Goal: Task Accomplishment & Management: Use online tool/utility

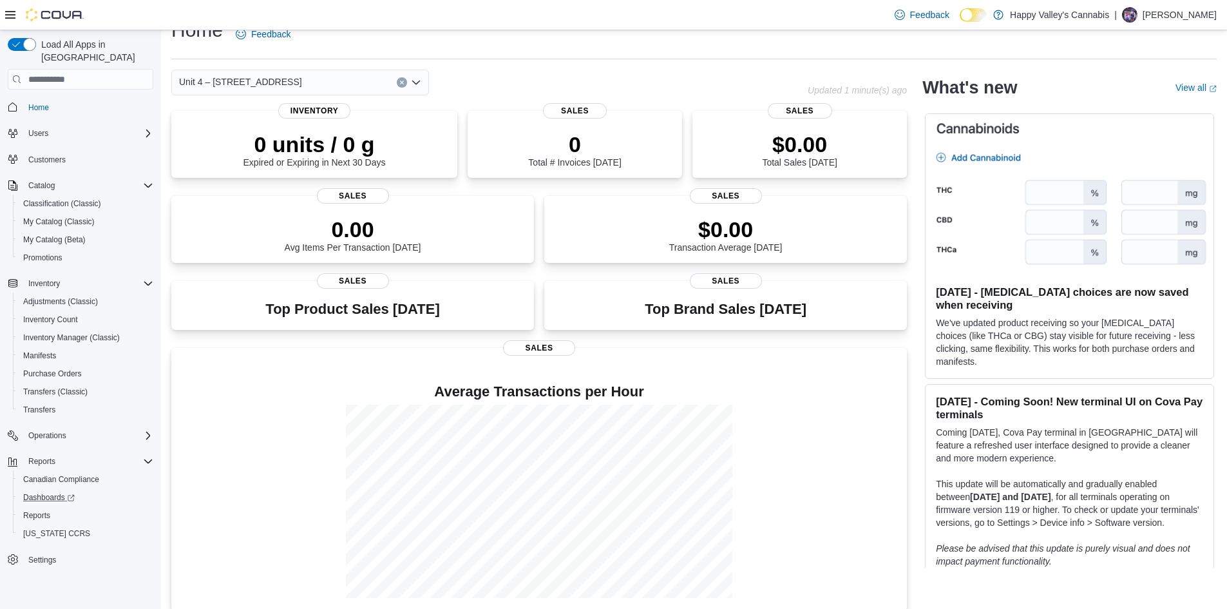
scroll to position [35, 0]
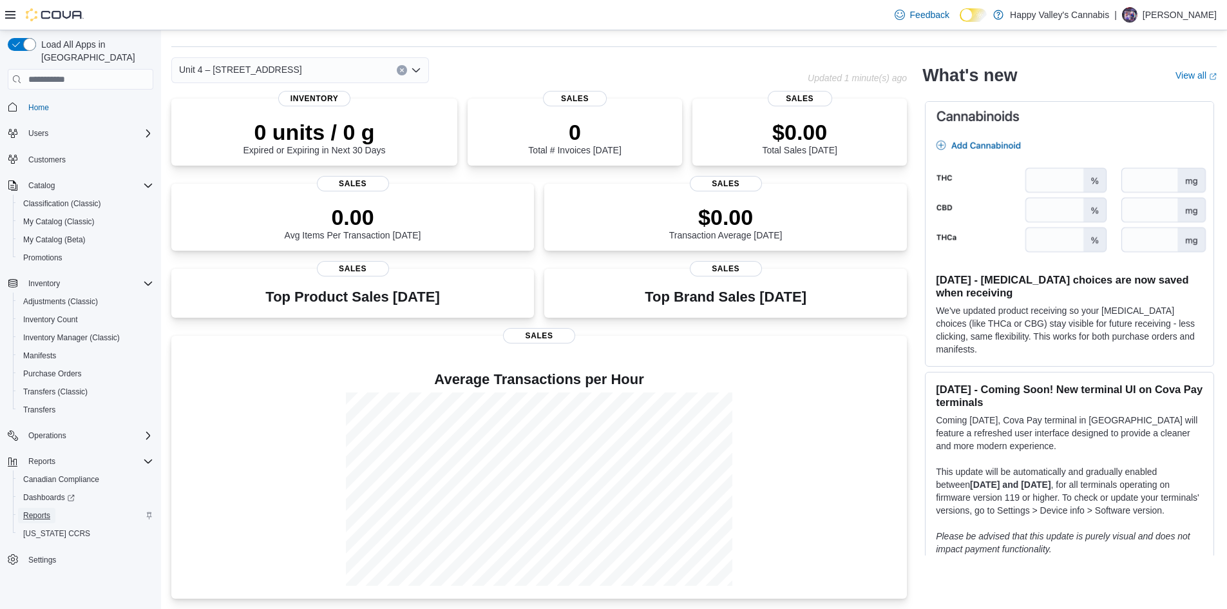
click at [46, 510] on span "Reports" at bounding box center [36, 515] width 27 height 10
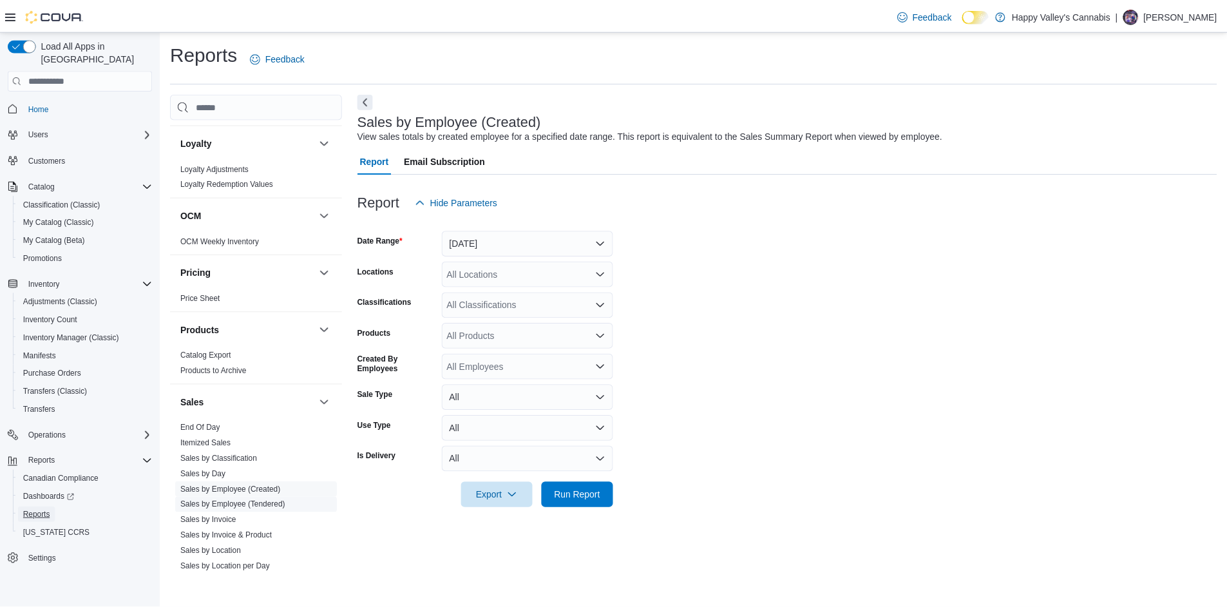
scroll to position [874, 0]
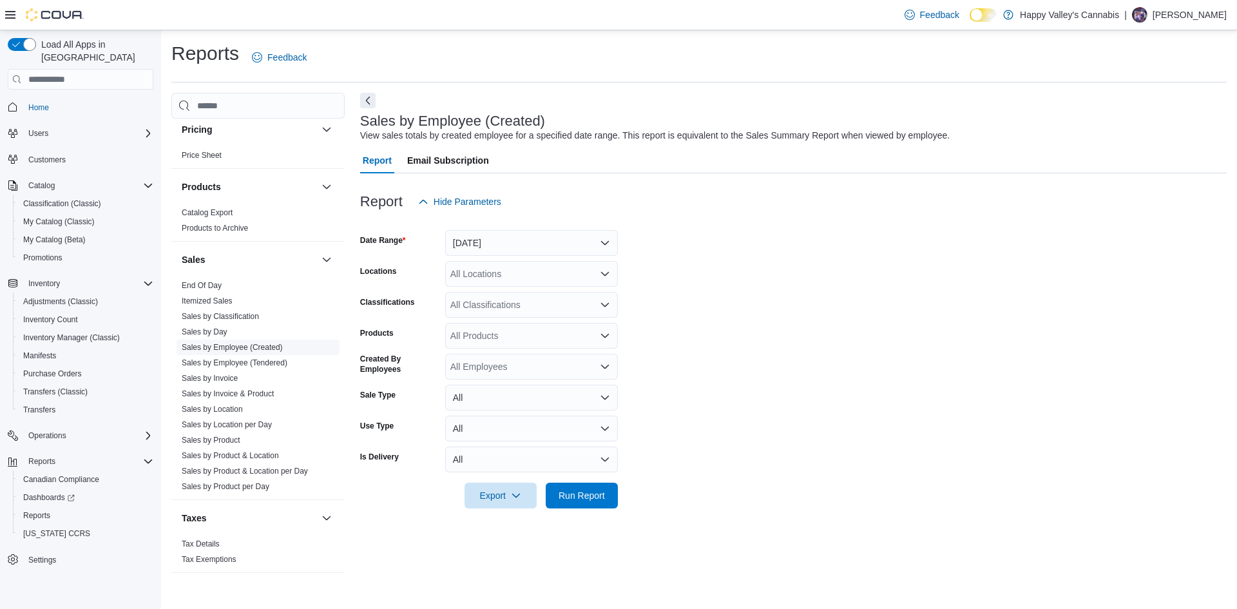
click at [226, 343] on link "Sales by Employee (Created)" at bounding box center [232, 347] width 101 height 9
click at [588, 505] on span "Run Report" at bounding box center [581, 495] width 57 height 26
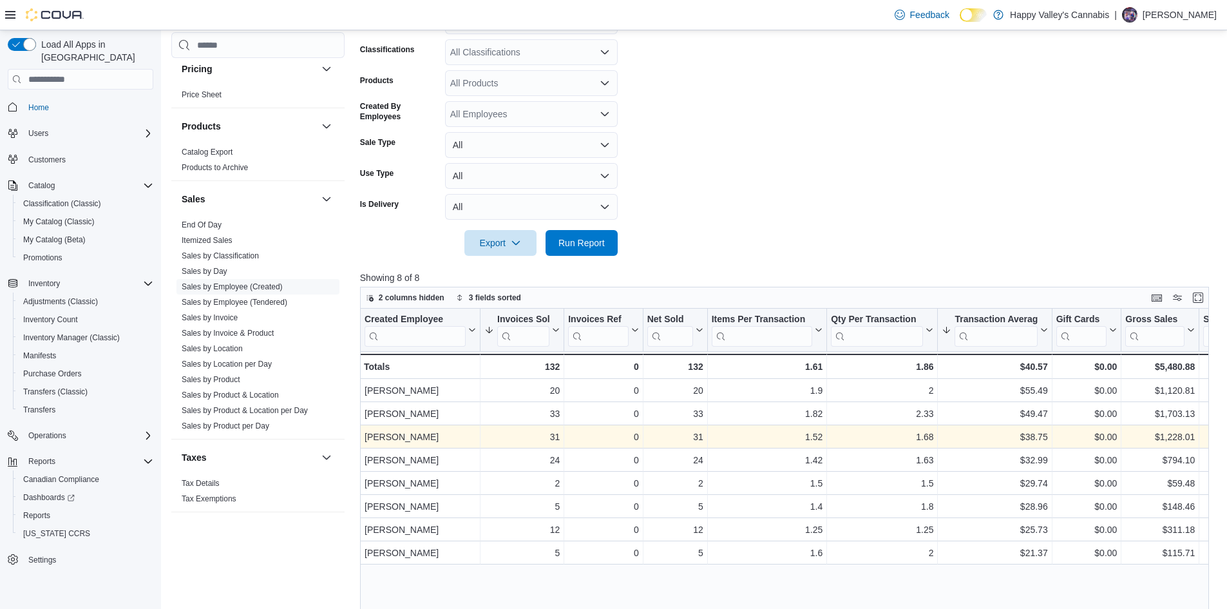
scroll to position [41, 0]
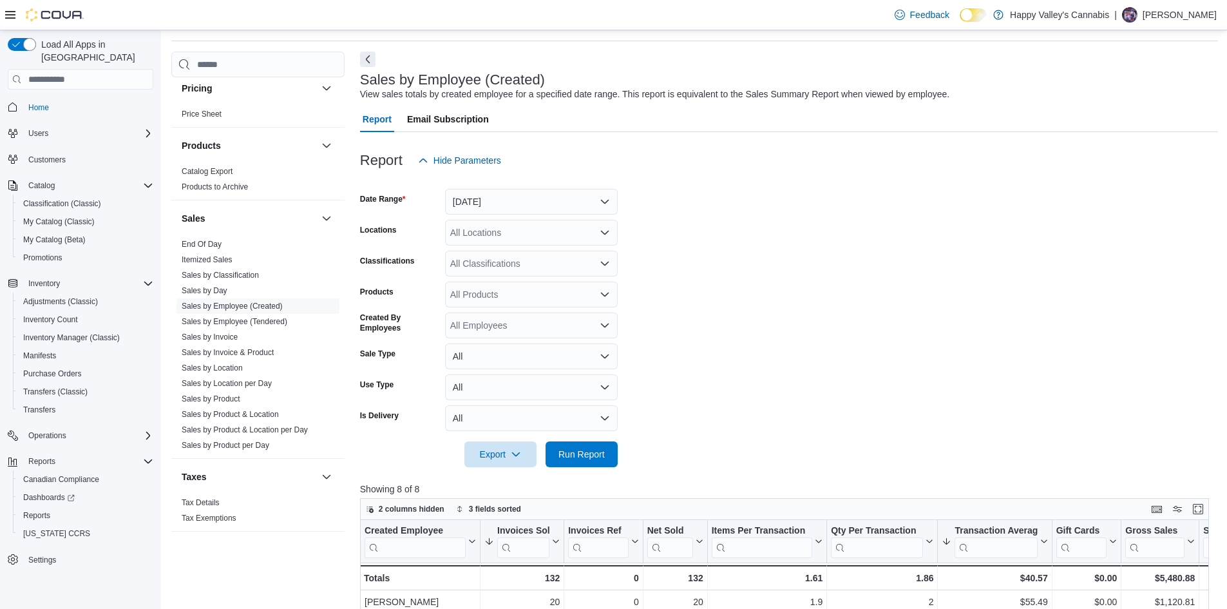
click at [544, 230] on div "All Locations" at bounding box center [531, 233] width 173 height 26
click at [541, 308] on span "Unit [STREET_ADDRESS]" at bounding box center [527, 310] width 108 height 13
click at [586, 453] on span "Run Report" at bounding box center [582, 453] width 46 height 13
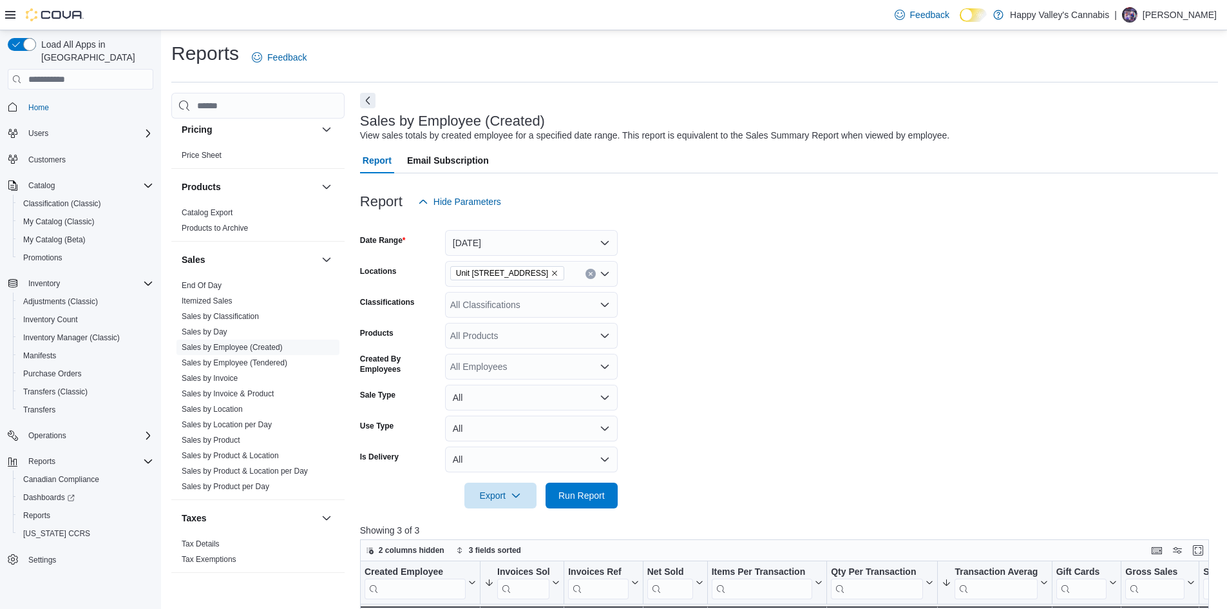
click at [559, 271] on icon "Remove Unit 4004-1530 Dakota Street from selection in this group" at bounding box center [555, 273] width 8 height 8
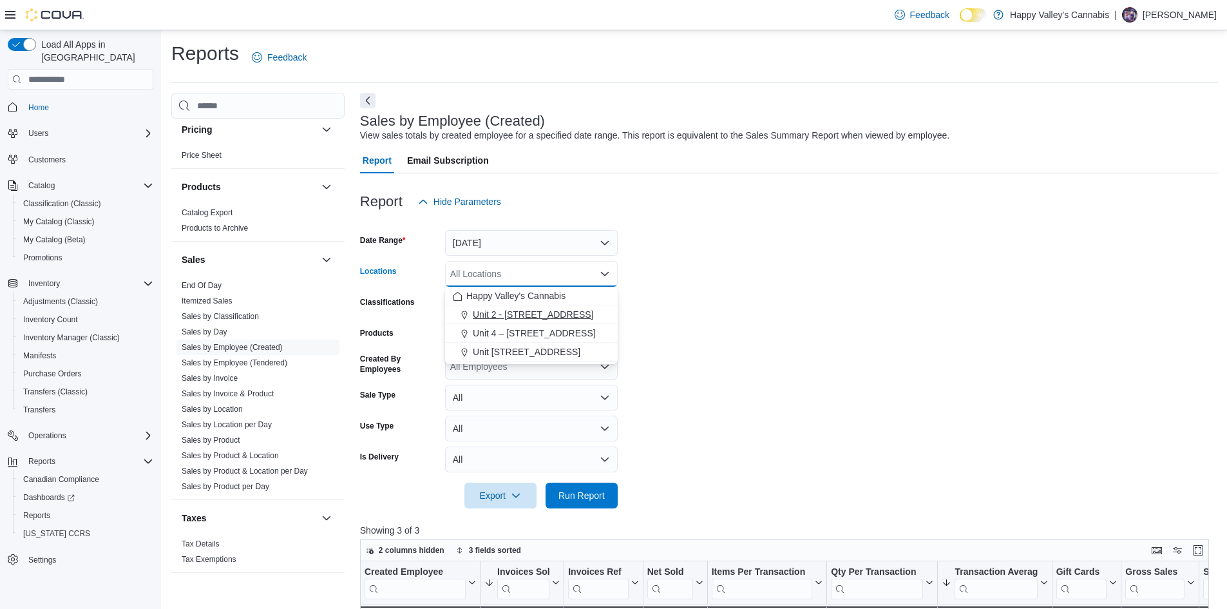
click at [555, 317] on span "Unit 2 - [STREET_ADDRESS]" at bounding box center [533, 314] width 121 height 13
click at [600, 495] on span "Run Report" at bounding box center [582, 494] width 46 height 13
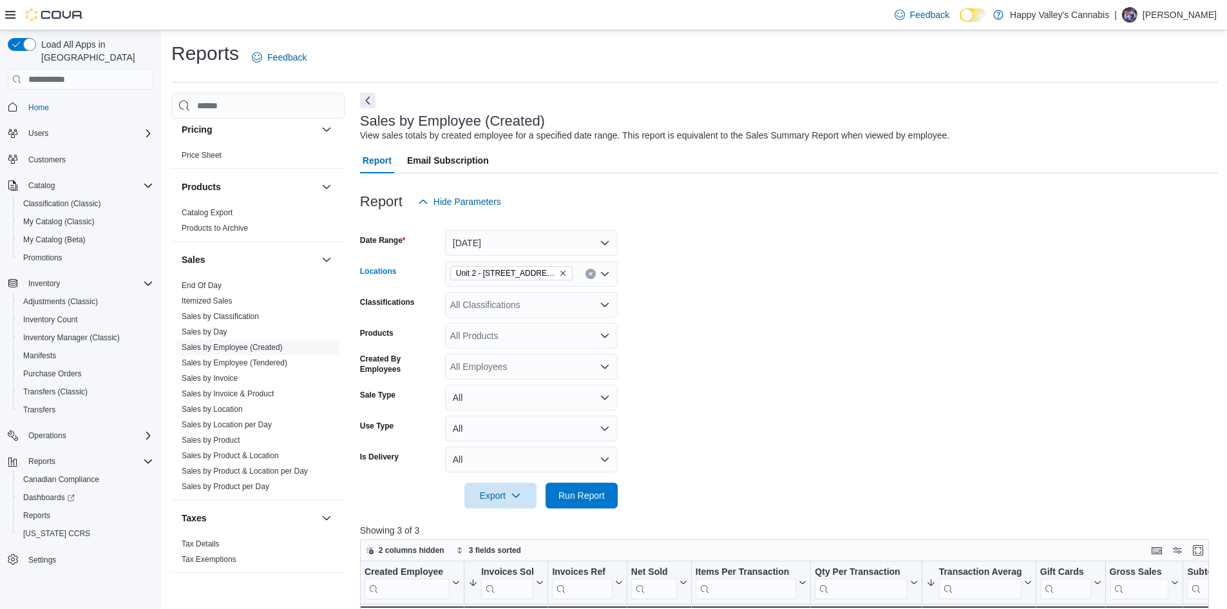
click at [559, 271] on icon "Remove Unit 2 - 1115 Gateway Rd. from selection in this group" at bounding box center [563, 273] width 8 height 8
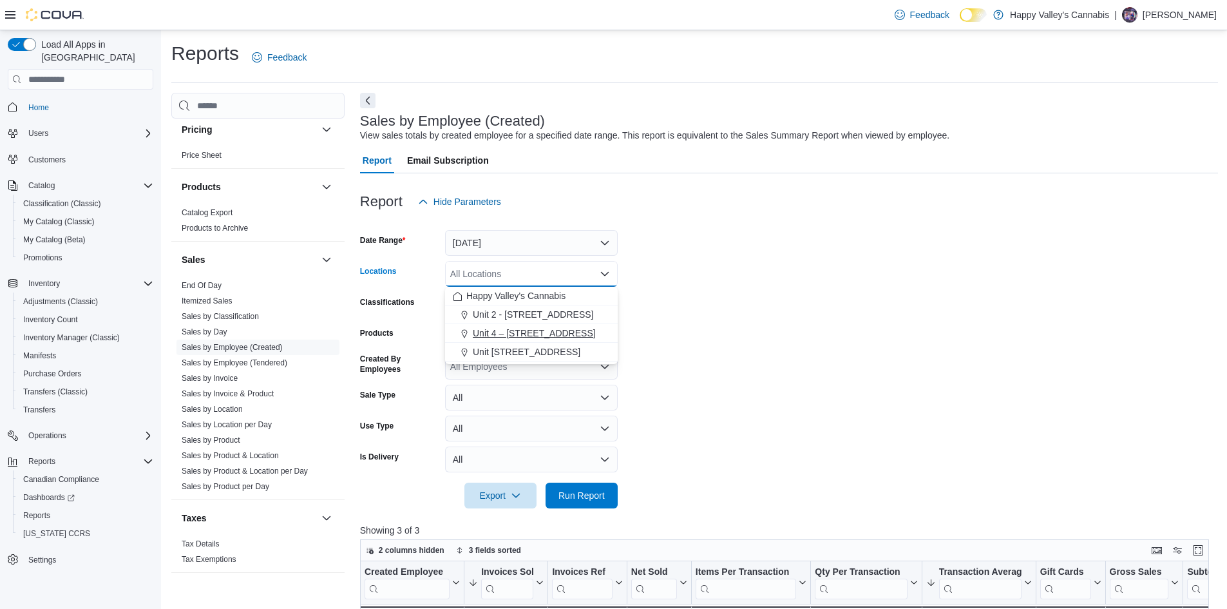
click at [555, 337] on span "Unit 4 – [STREET_ADDRESS]" at bounding box center [534, 333] width 123 height 13
click at [600, 501] on span "Run Report" at bounding box center [582, 494] width 46 height 13
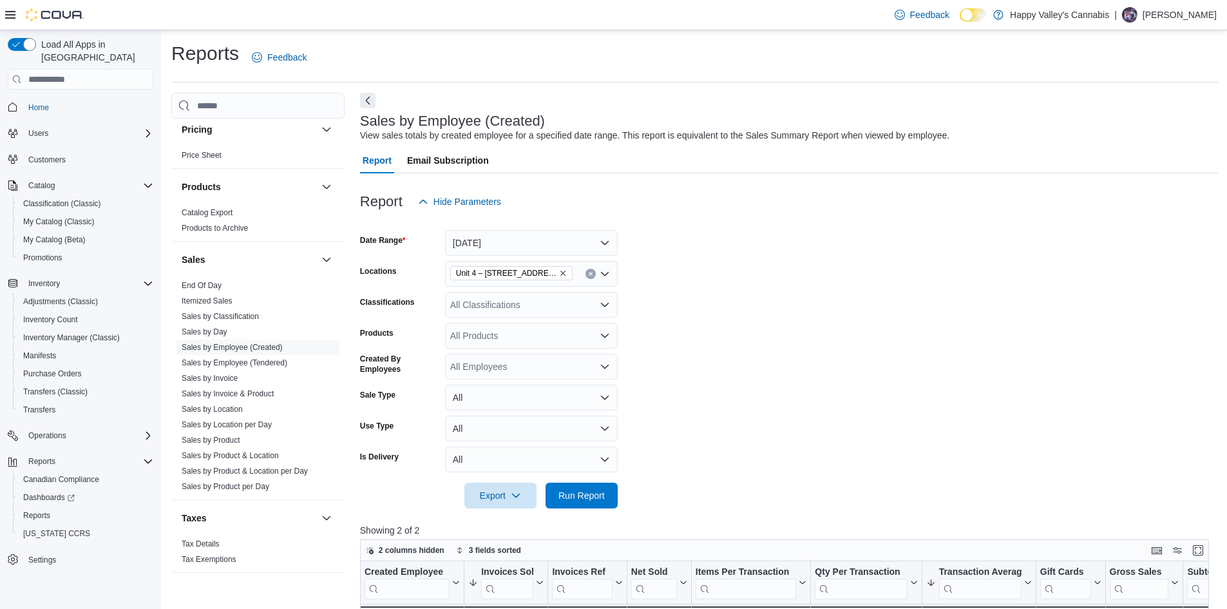
click at [566, 272] on icon "Remove Unit 4 – 597 Meadowlark Blvd. from selection in this group" at bounding box center [563, 273] width 8 height 8
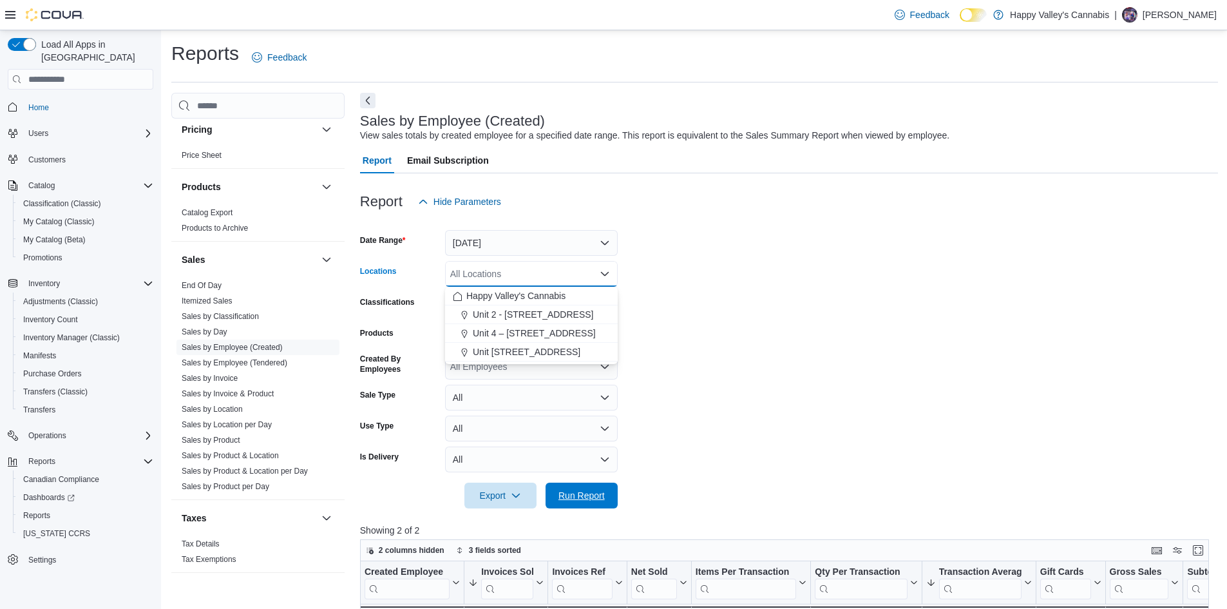
click at [598, 501] on span "Run Report" at bounding box center [582, 495] width 46 height 13
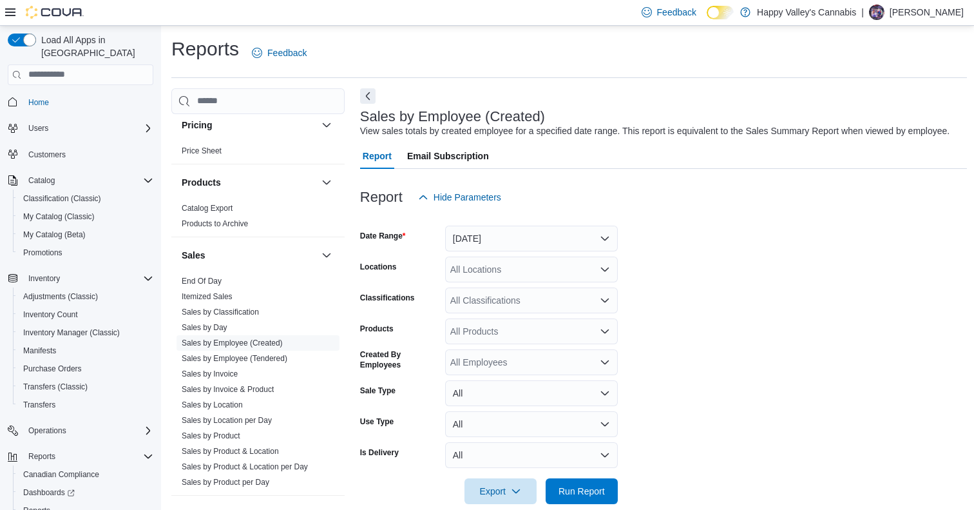
click at [416, 40] on div "Reports Feedback" at bounding box center [569, 53] width 796 height 34
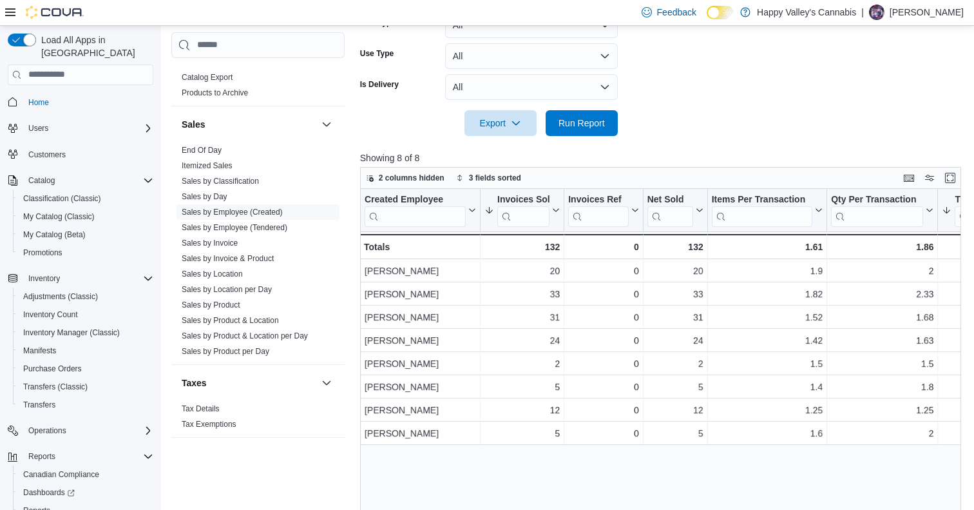
scroll to position [120, 0]
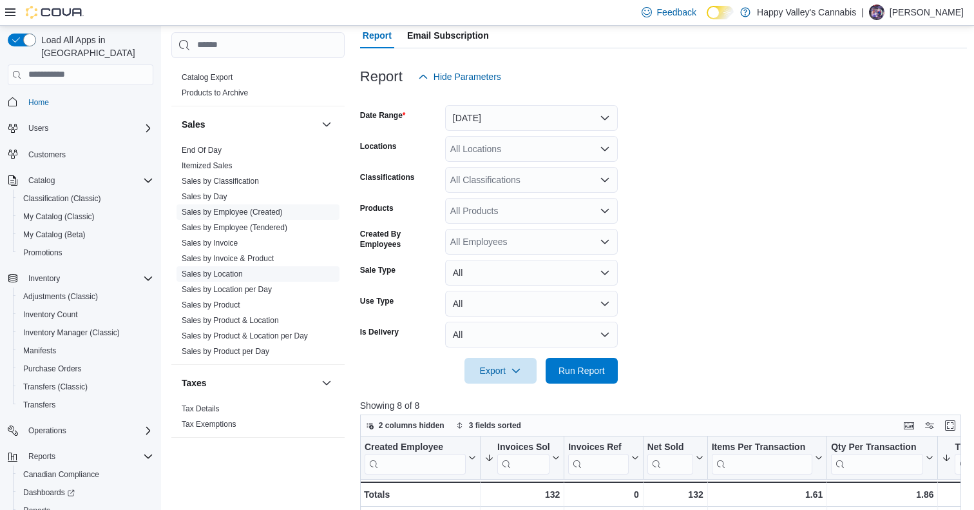
click at [224, 269] on link "Sales by Location" at bounding box center [212, 273] width 61 height 9
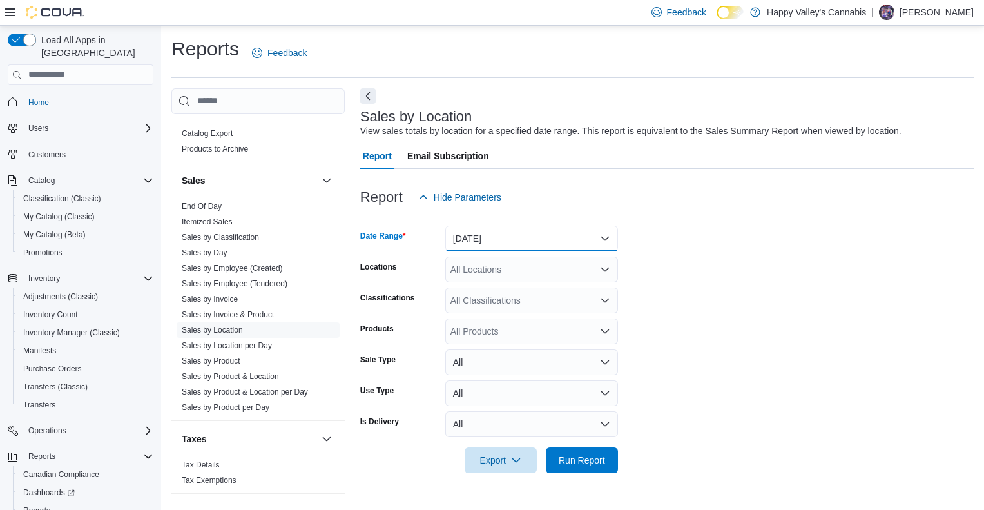
click at [582, 242] on button "[DATE]" at bounding box center [531, 239] width 173 height 26
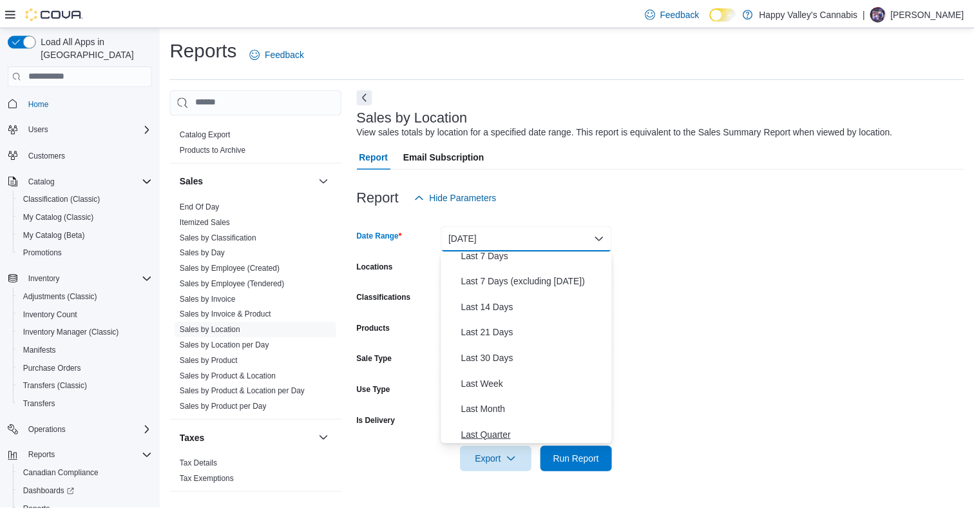
scroll to position [64, 0]
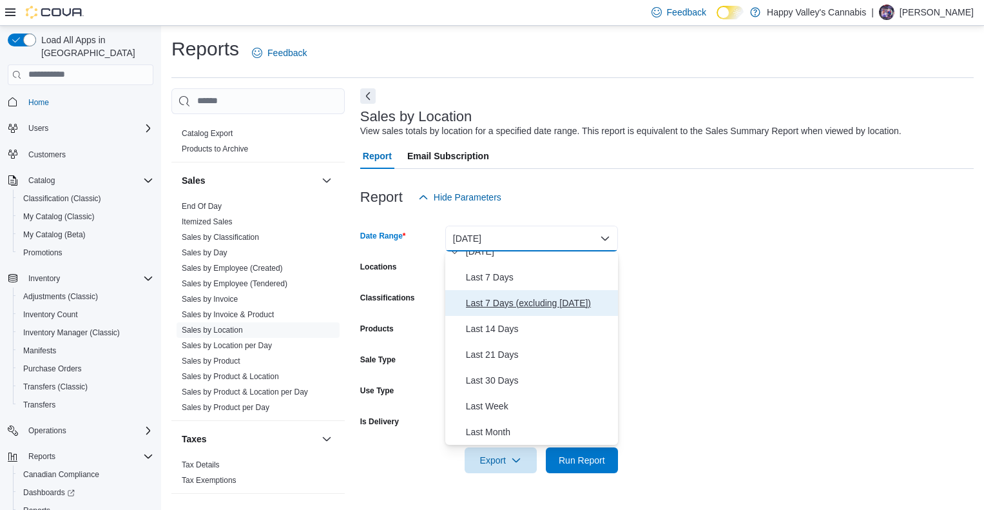
click at [521, 299] on span "Last 7 Days (excluding [DATE])" at bounding box center [539, 302] width 147 height 15
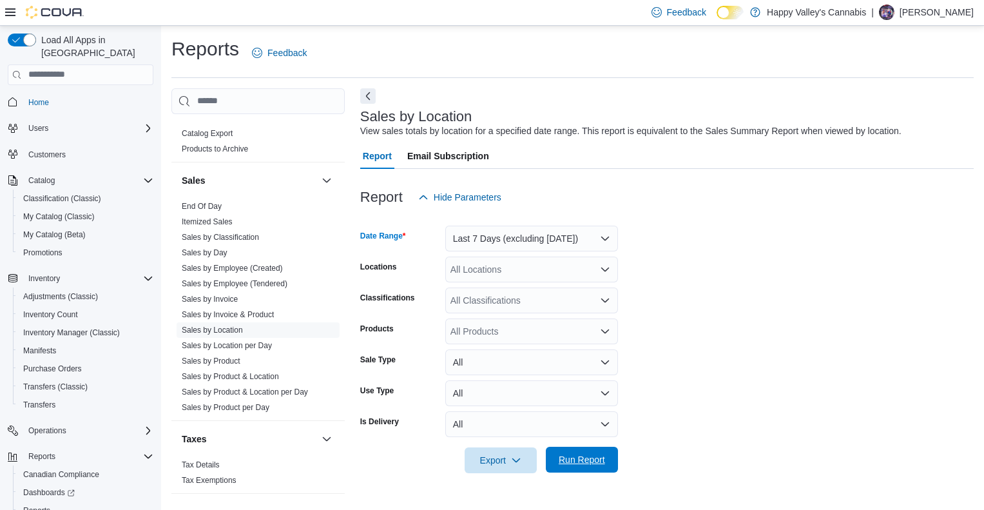
click at [602, 464] on span "Run Report" at bounding box center [582, 459] width 46 height 13
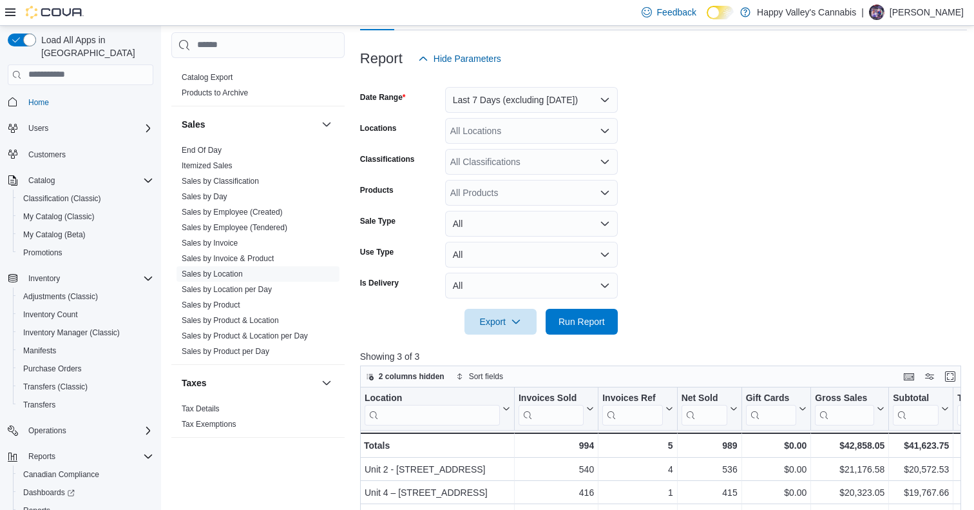
scroll to position [90, 0]
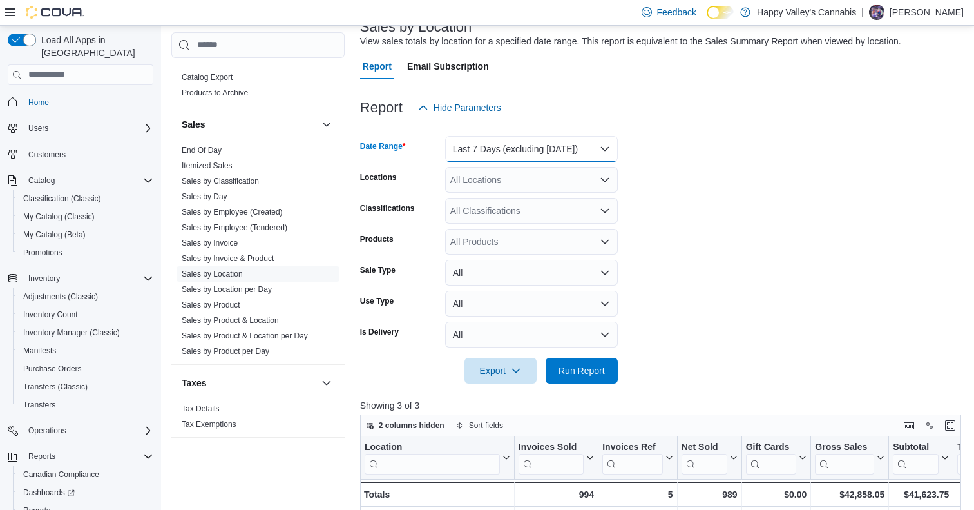
click at [552, 142] on button "Last 7 Days (excluding [DATE])" at bounding box center [531, 149] width 173 height 26
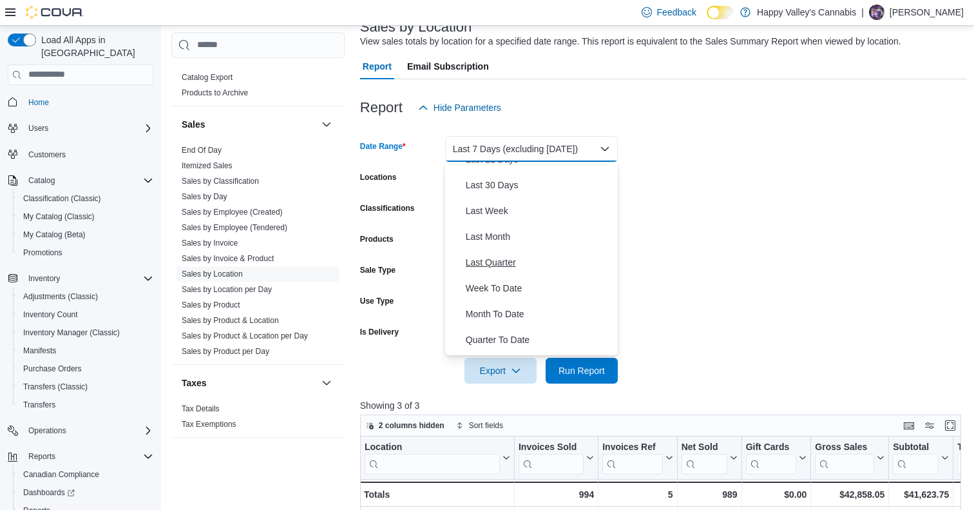
scroll to position [193, 0]
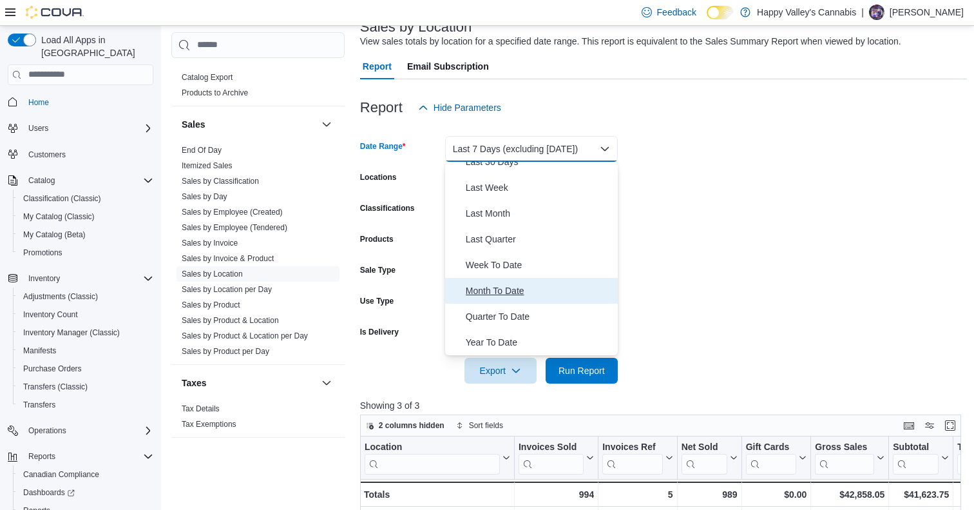
click at [516, 296] on span "Month To Date" at bounding box center [539, 290] width 147 height 15
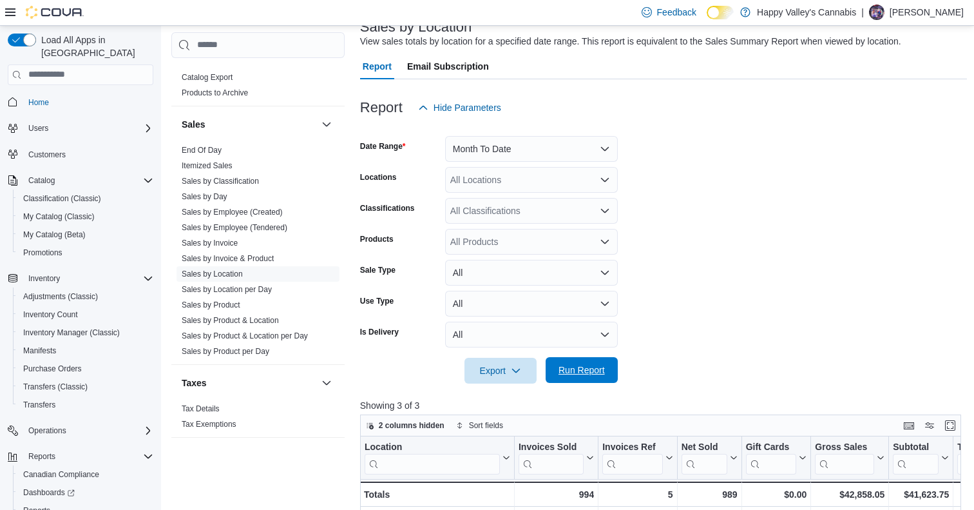
click at [609, 372] on span "Run Report" at bounding box center [581, 370] width 57 height 26
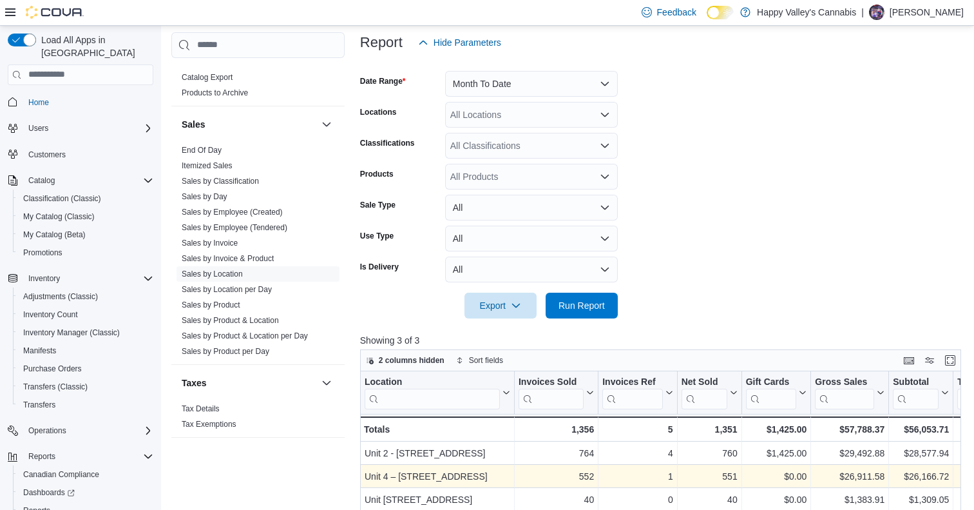
scroll to position [154, 0]
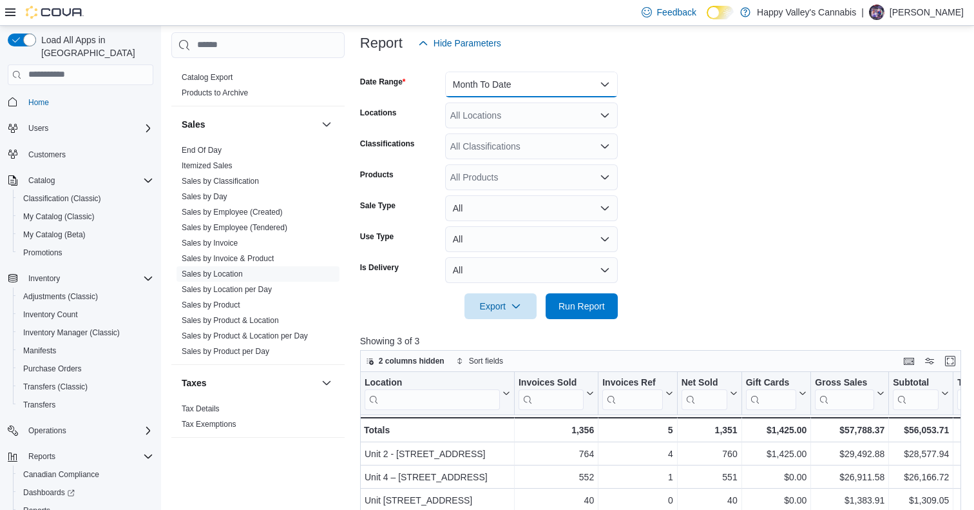
click at [566, 80] on button "Month To Date" at bounding box center [531, 85] width 173 height 26
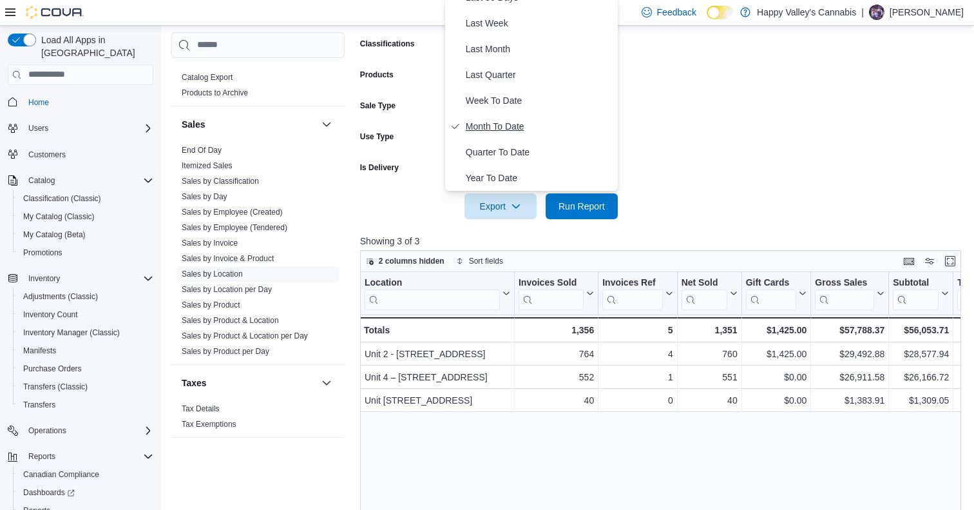
scroll to position [283, 0]
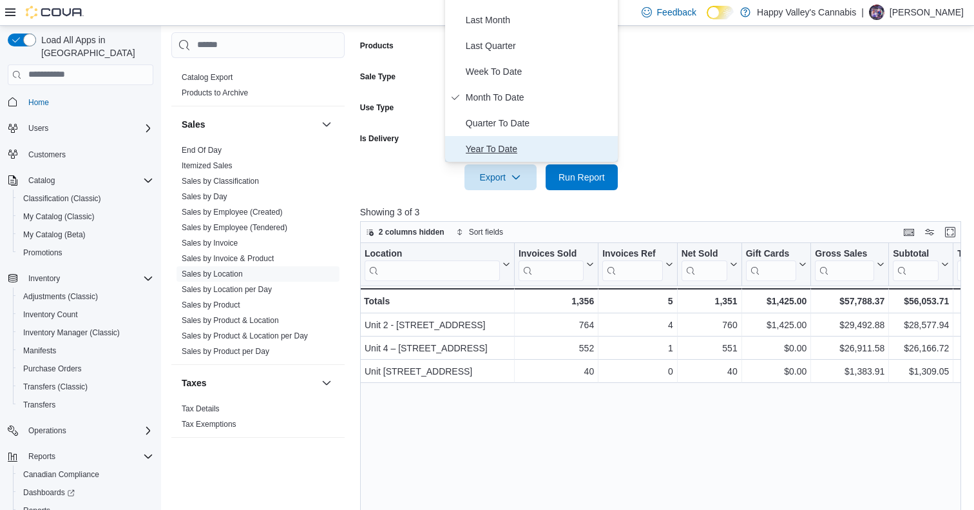
click at [502, 146] on span "Year To Date" at bounding box center [539, 148] width 147 height 15
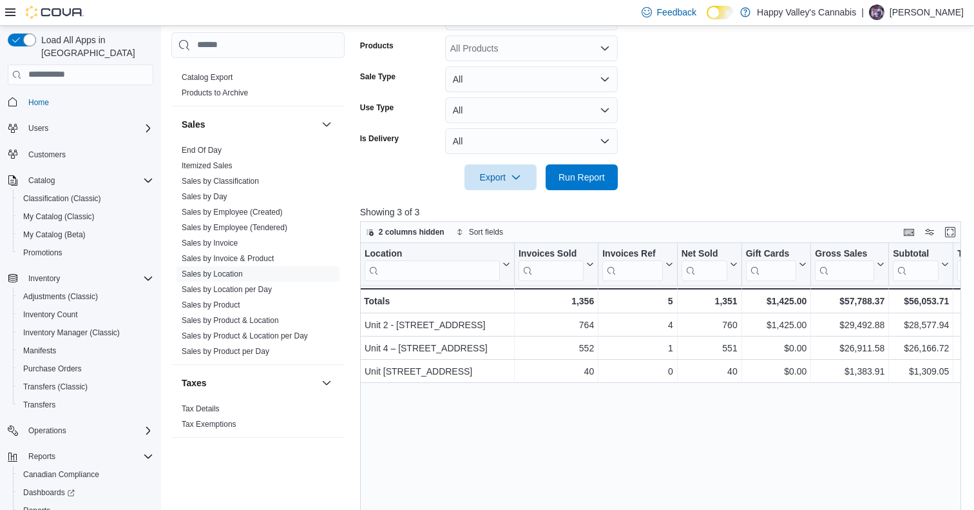
scroll to position [0, 0]
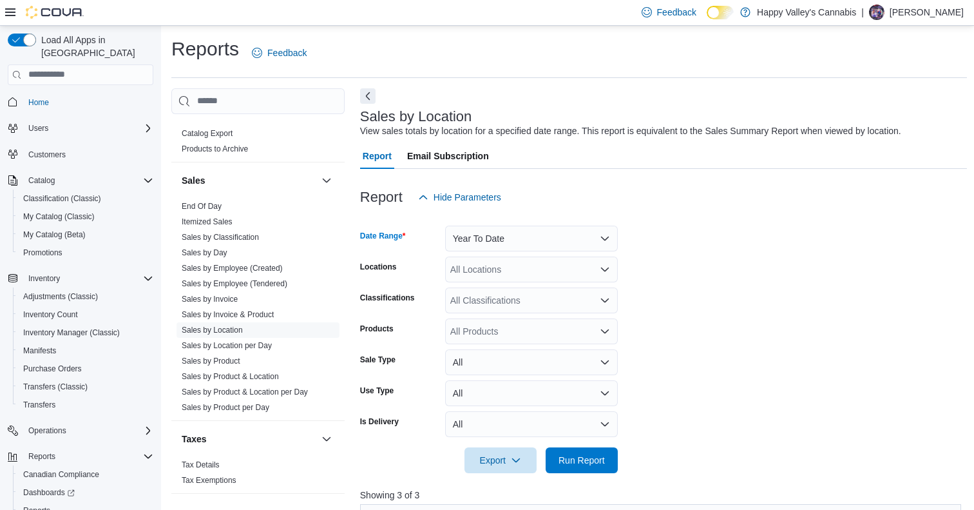
click at [593, 175] on div at bounding box center [664, 176] width 608 height 15
click at [606, 463] on span "Run Report" at bounding box center [581, 460] width 57 height 26
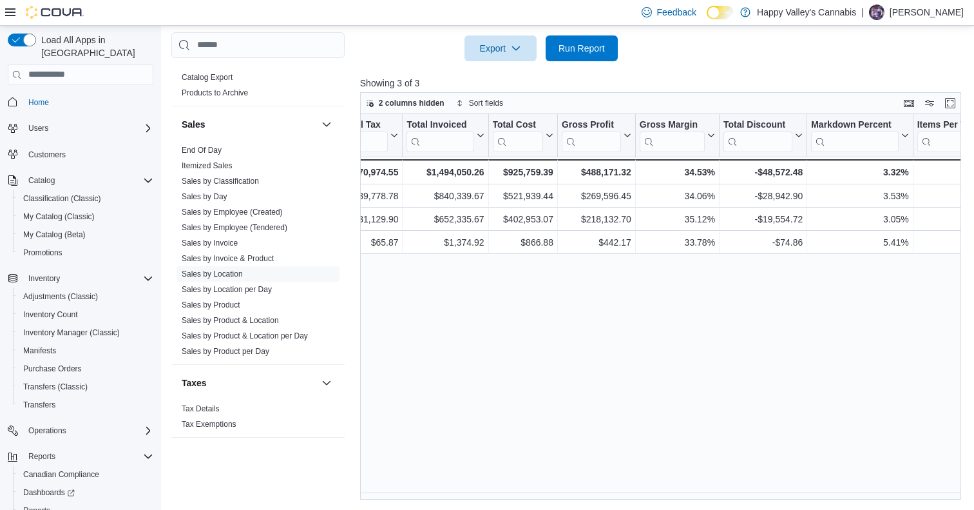
scroll to position [0, 605]
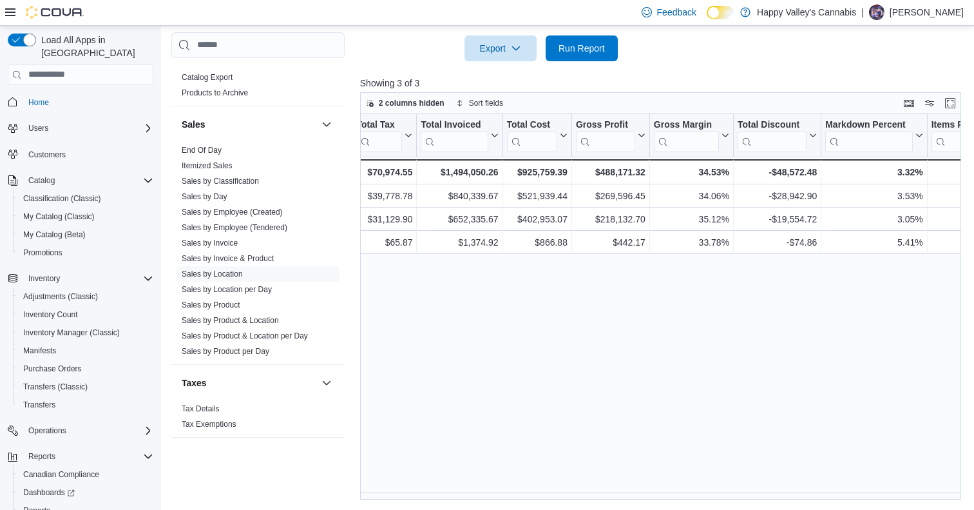
click at [590, 490] on div "Location Click to view column header actions Invoices Sold Click to view column…" at bounding box center [664, 307] width 608 height 386
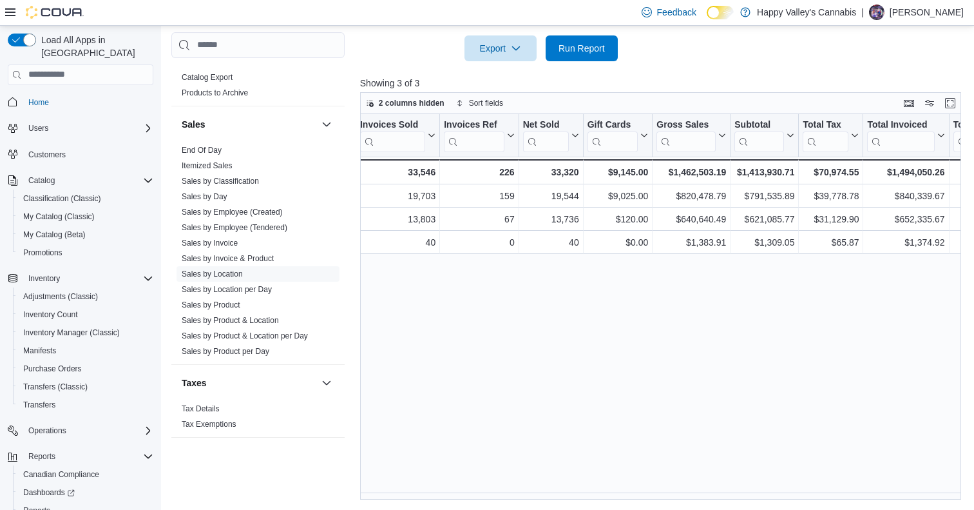
scroll to position [0, 0]
